Goal: Navigation & Orientation: Find specific page/section

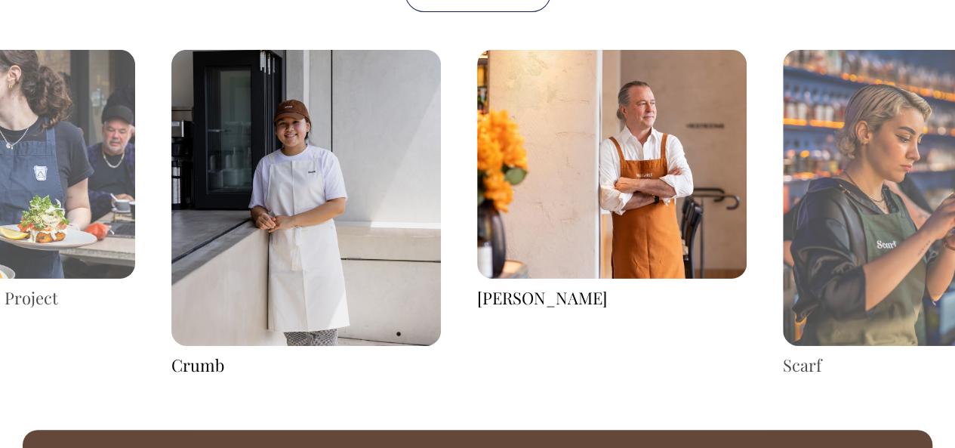
scroll to position [2283, 0]
click at [925, 205] on img at bounding box center [918, 198] width 270 height 297
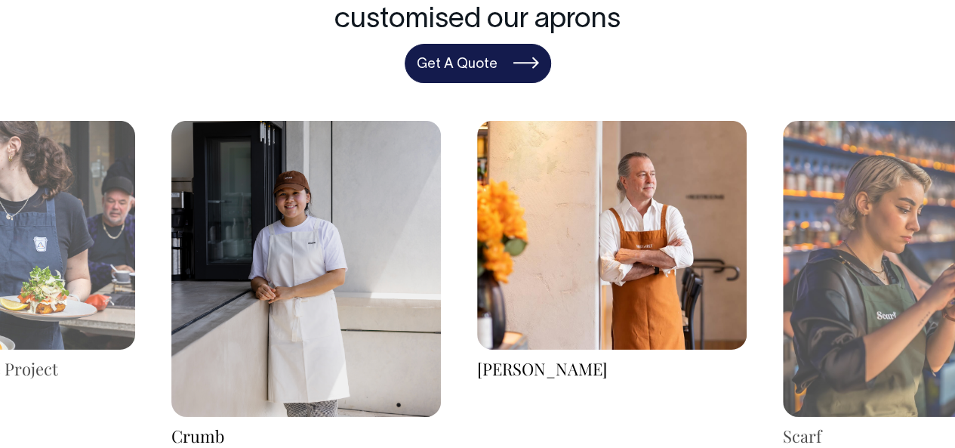
click at [511, 75] on link "Get A Quote" at bounding box center [478, 63] width 147 height 39
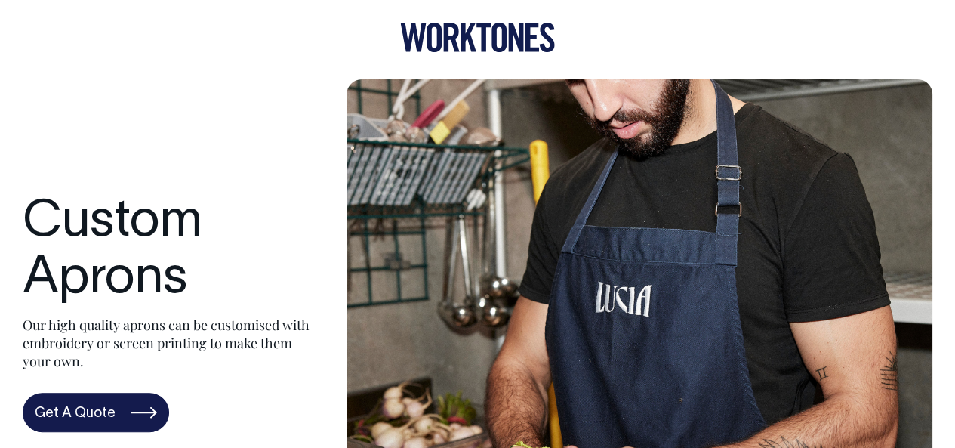
scroll to position [0, 0]
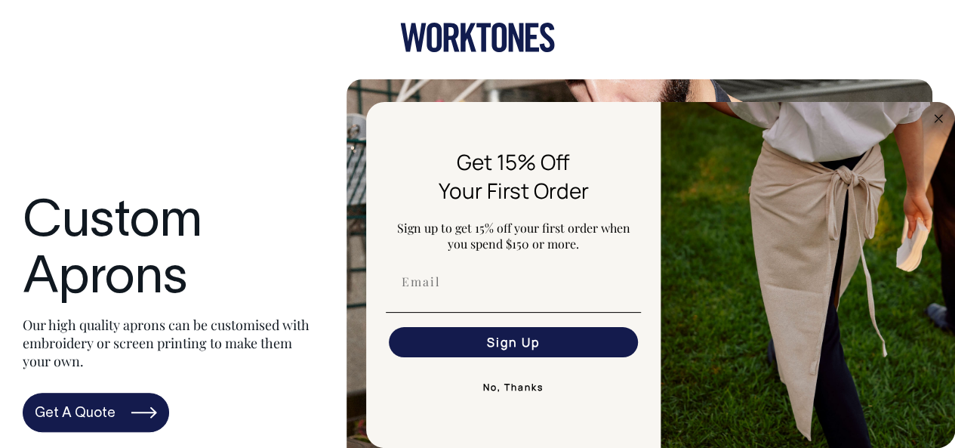
click at [515, 23] on icon at bounding box center [477, 37] width 155 height 29
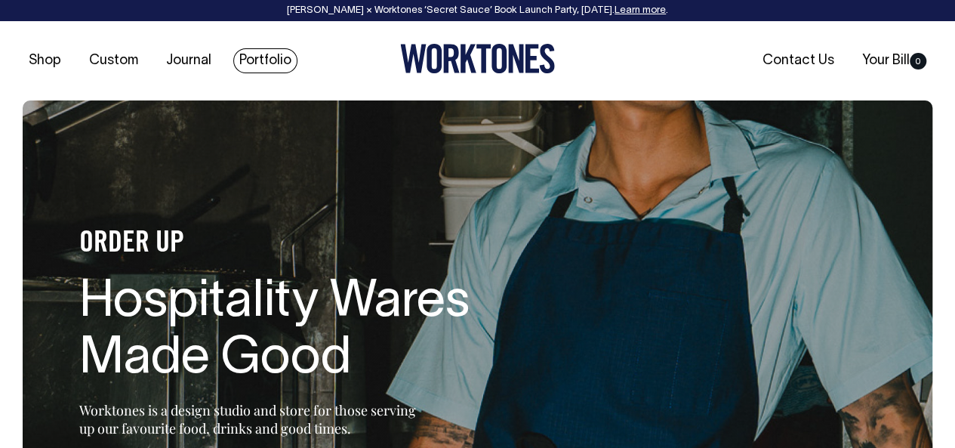
click at [248, 69] on link "Portfolio" at bounding box center [265, 60] width 64 height 25
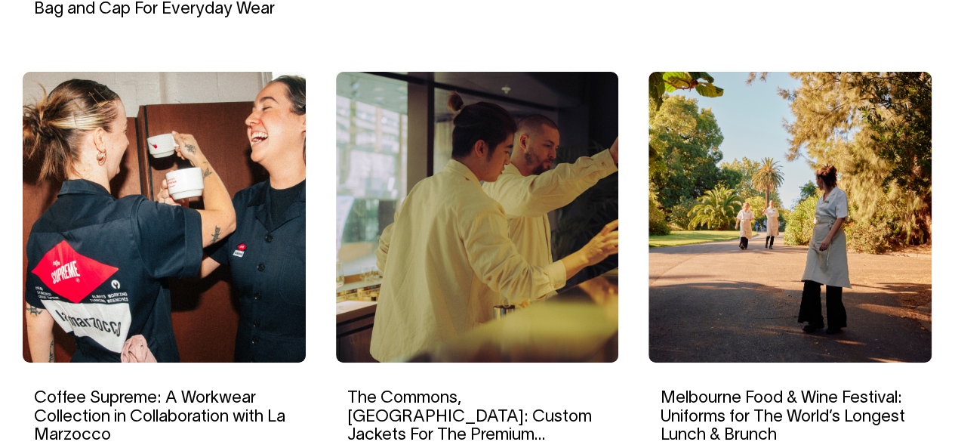
scroll to position [1026, 0]
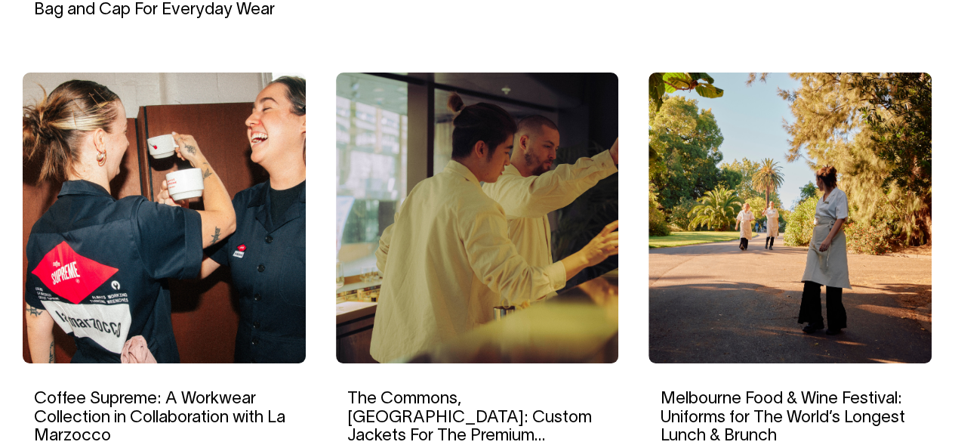
drag, startPoint x: 263, startPoint y: 297, endPoint x: 193, endPoint y: 253, distance: 82.1
click at [193, 253] on img at bounding box center [164, 218] width 283 height 291
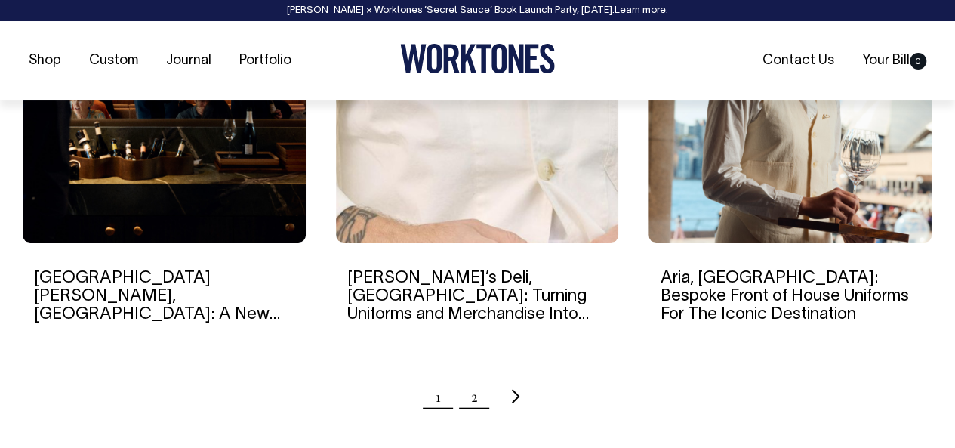
scroll to position [1574, 0]
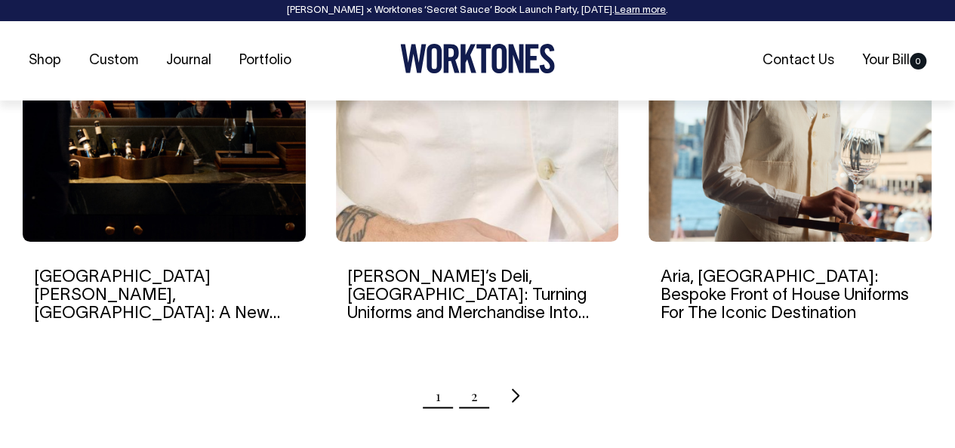
click at [471, 387] on link "2" at bounding box center [474, 396] width 7 height 38
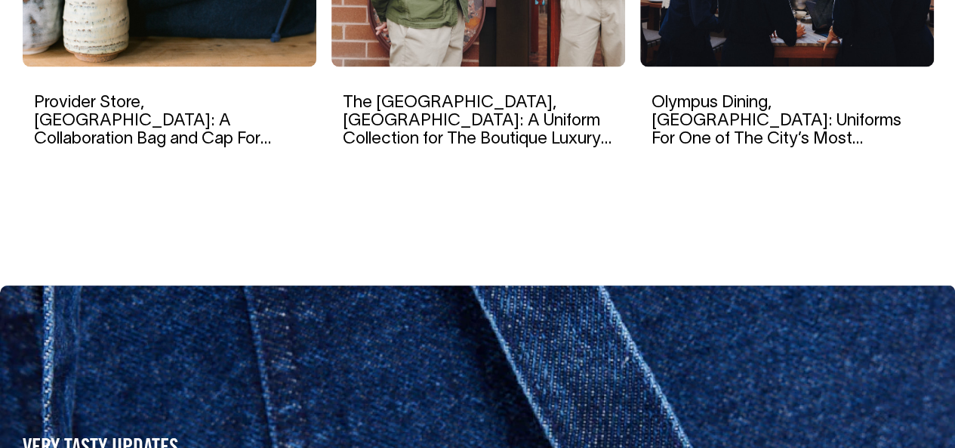
scroll to position [7186, 0]
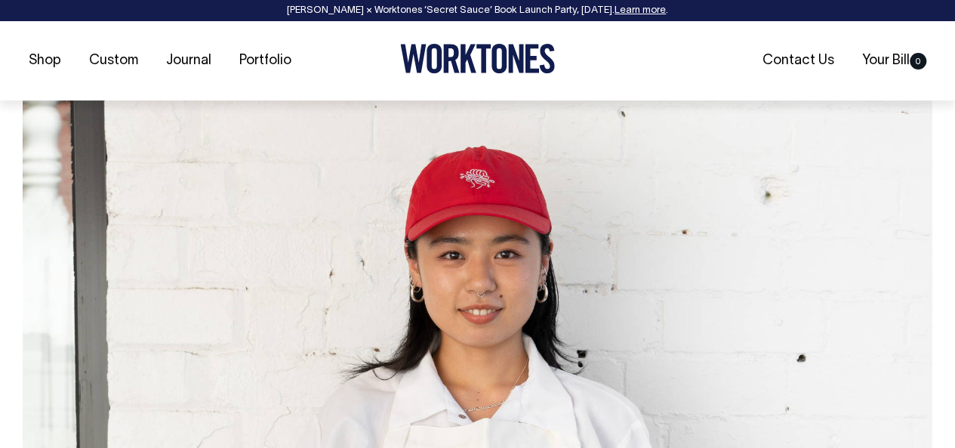
scroll to position [4701, 0]
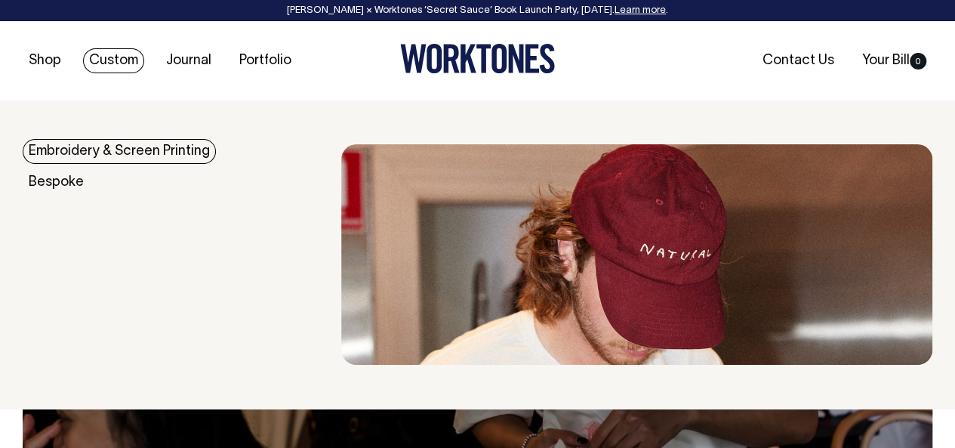
click at [127, 62] on link "Custom" at bounding box center [113, 60] width 61 height 25
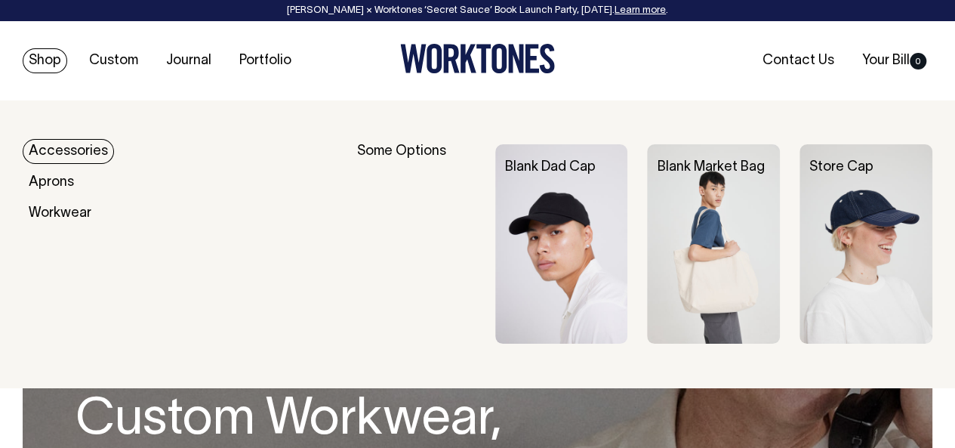
click at [54, 60] on link "Shop" at bounding box center [45, 60] width 45 height 25
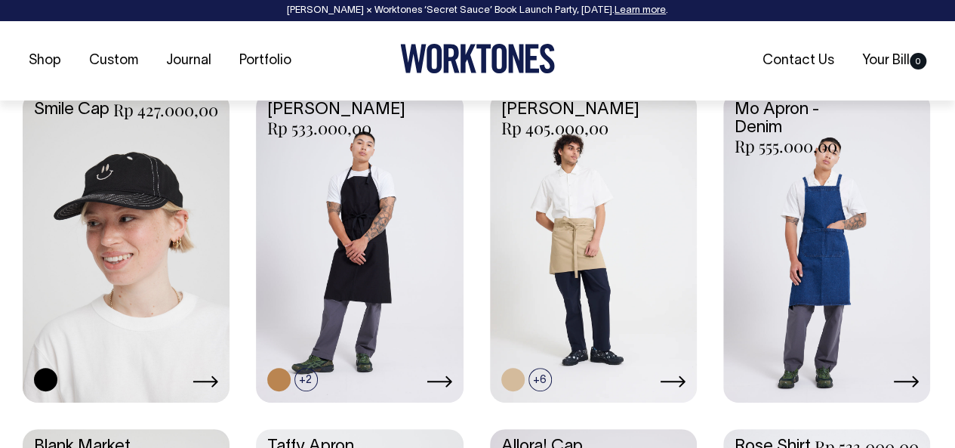
scroll to position [1796, 0]
